Goal: Task Accomplishment & Management: Complete application form

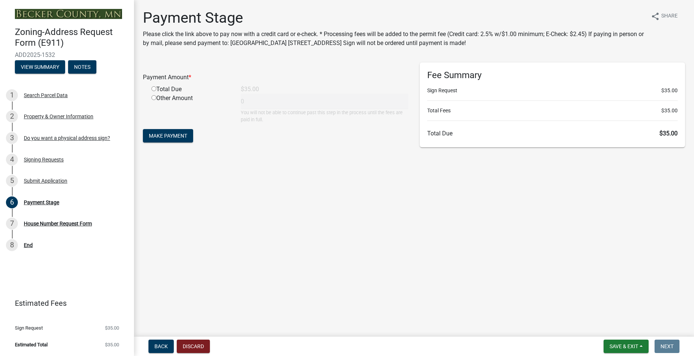
click at [154, 87] on input "radio" at bounding box center [153, 88] width 5 height 5
radio input "true"
type input "35"
click at [167, 136] on span "Make Payment" at bounding box center [168, 136] width 38 height 6
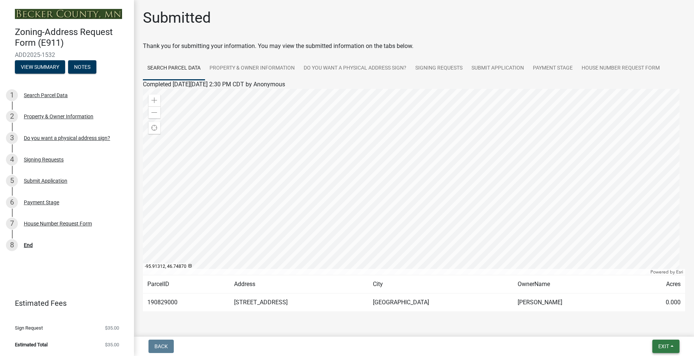
click at [666, 345] on span "Exit" at bounding box center [663, 346] width 11 height 6
click at [653, 327] on button "Save & Exit" at bounding box center [650, 327] width 60 height 18
